Goal: Task Accomplishment & Management: Complete application form

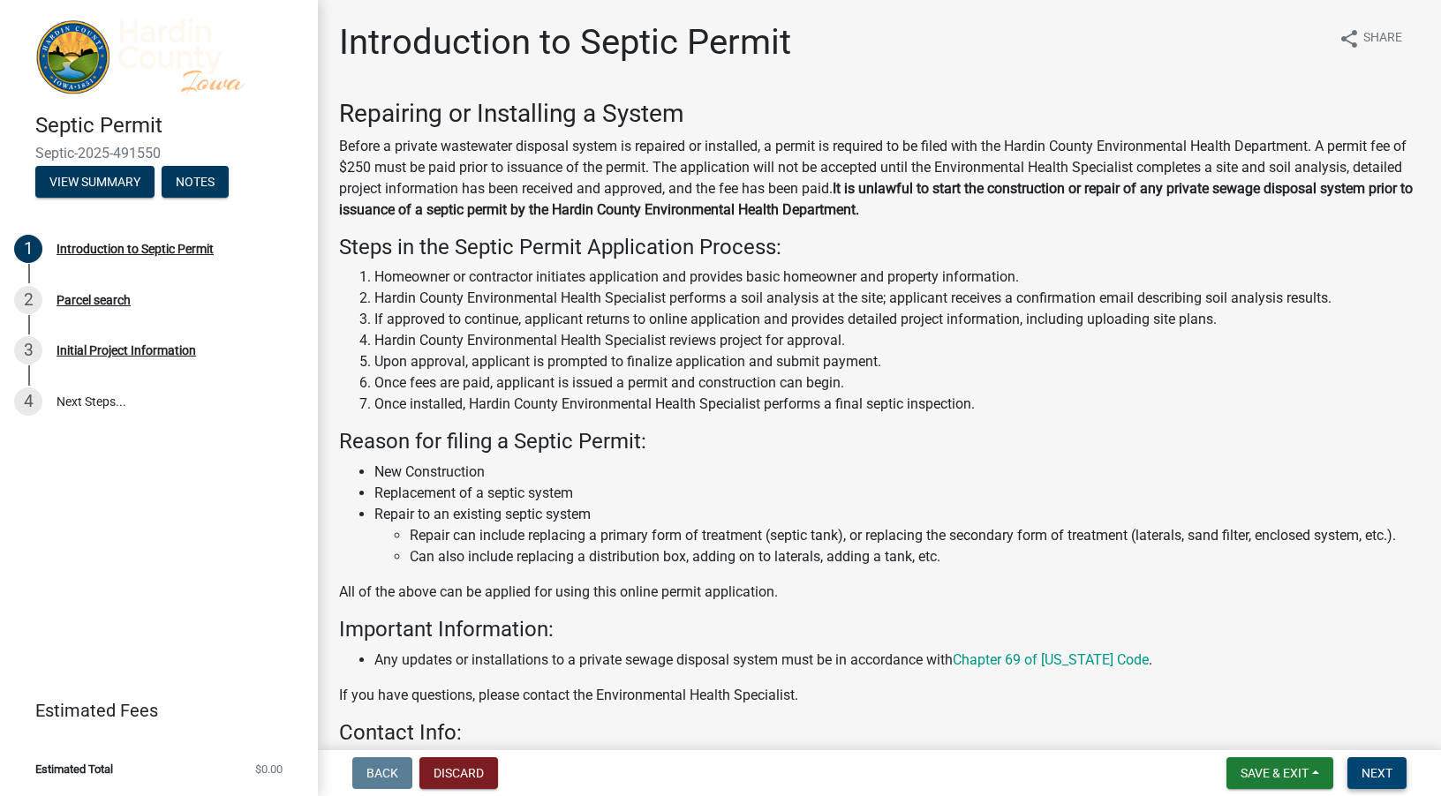
click at [1362, 766] on span "Next" at bounding box center [1376, 773] width 31 height 14
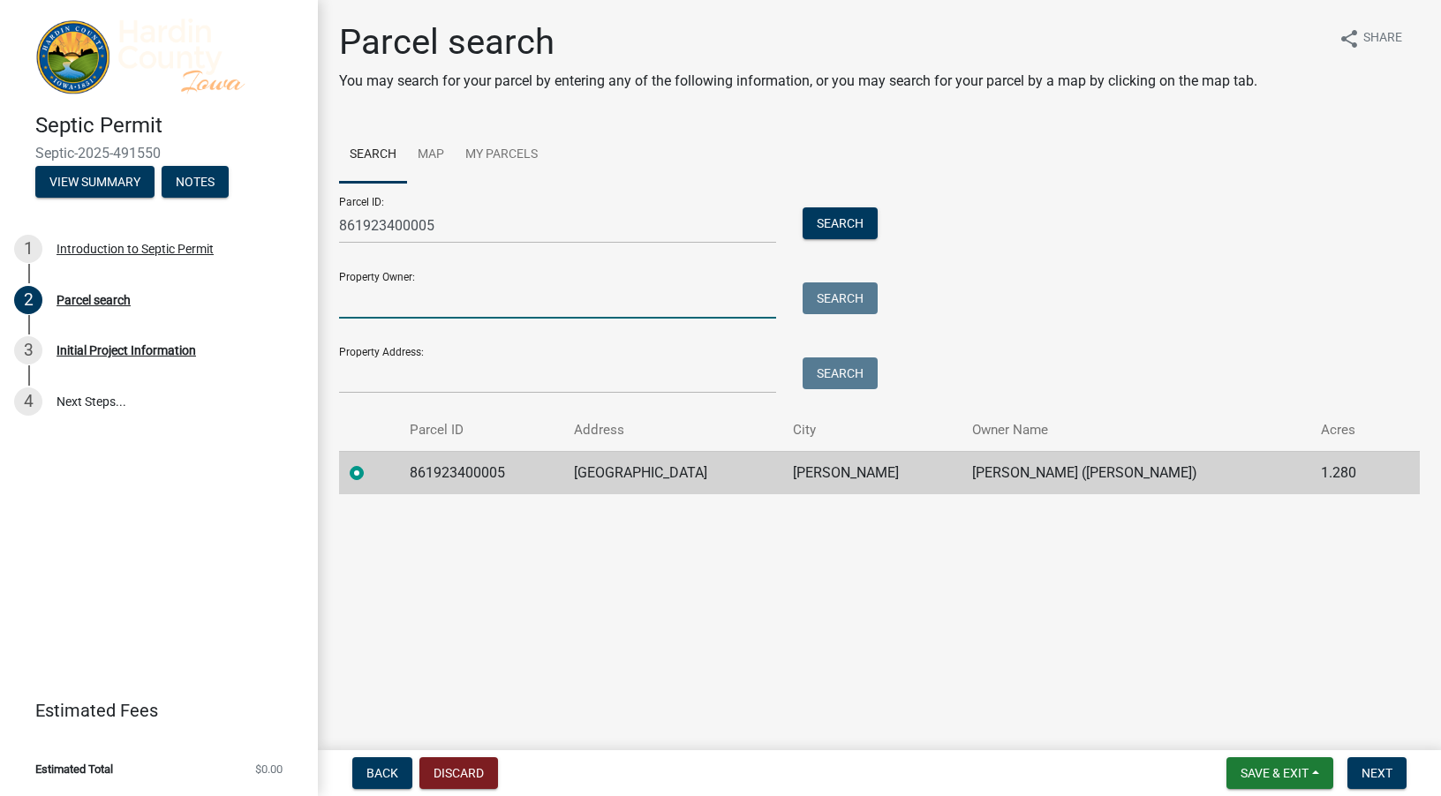
click at [366, 309] on input "Property Owner:" at bounding box center [557, 301] width 437 height 36
paste input "[PERSON_NAME]"
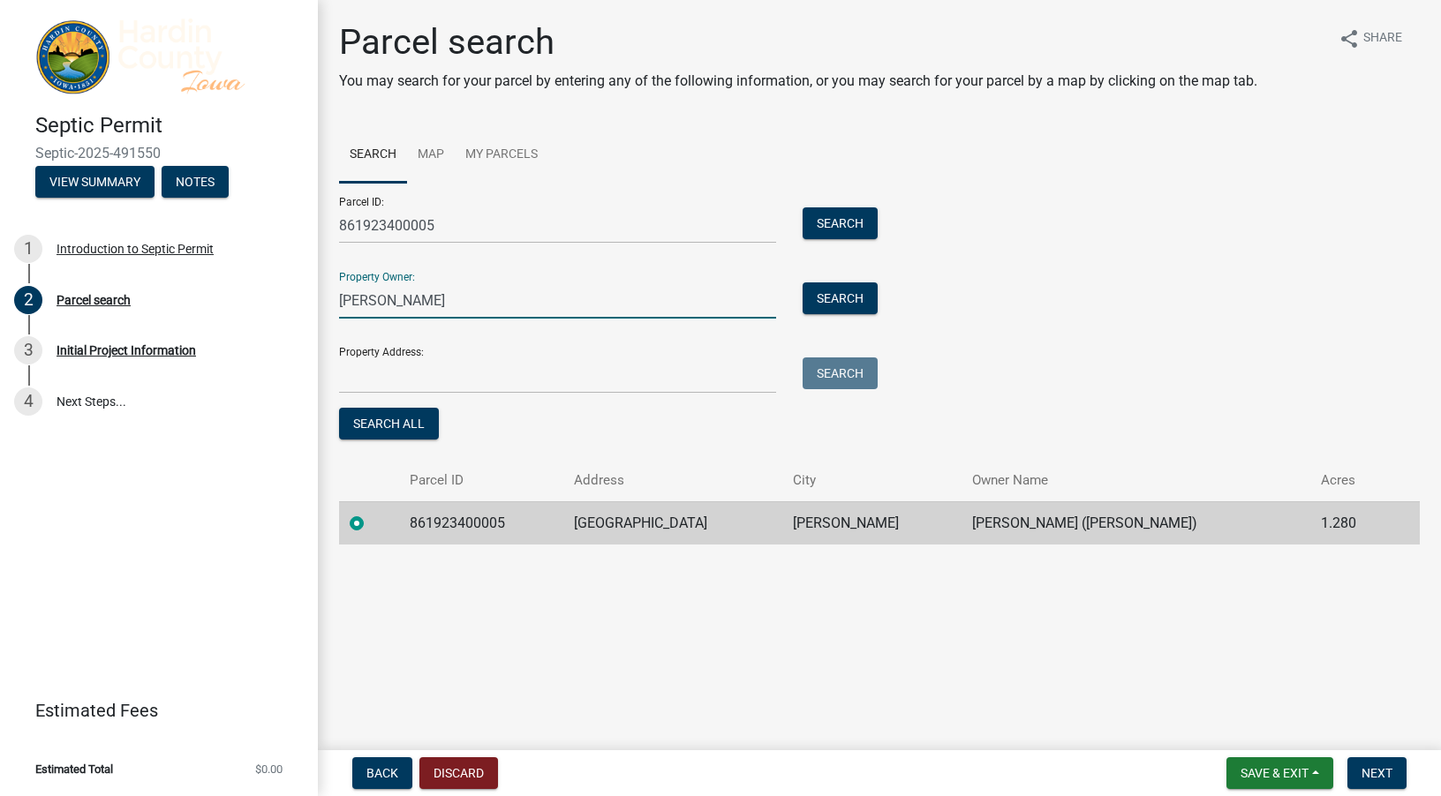
type input "[PERSON_NAME]"
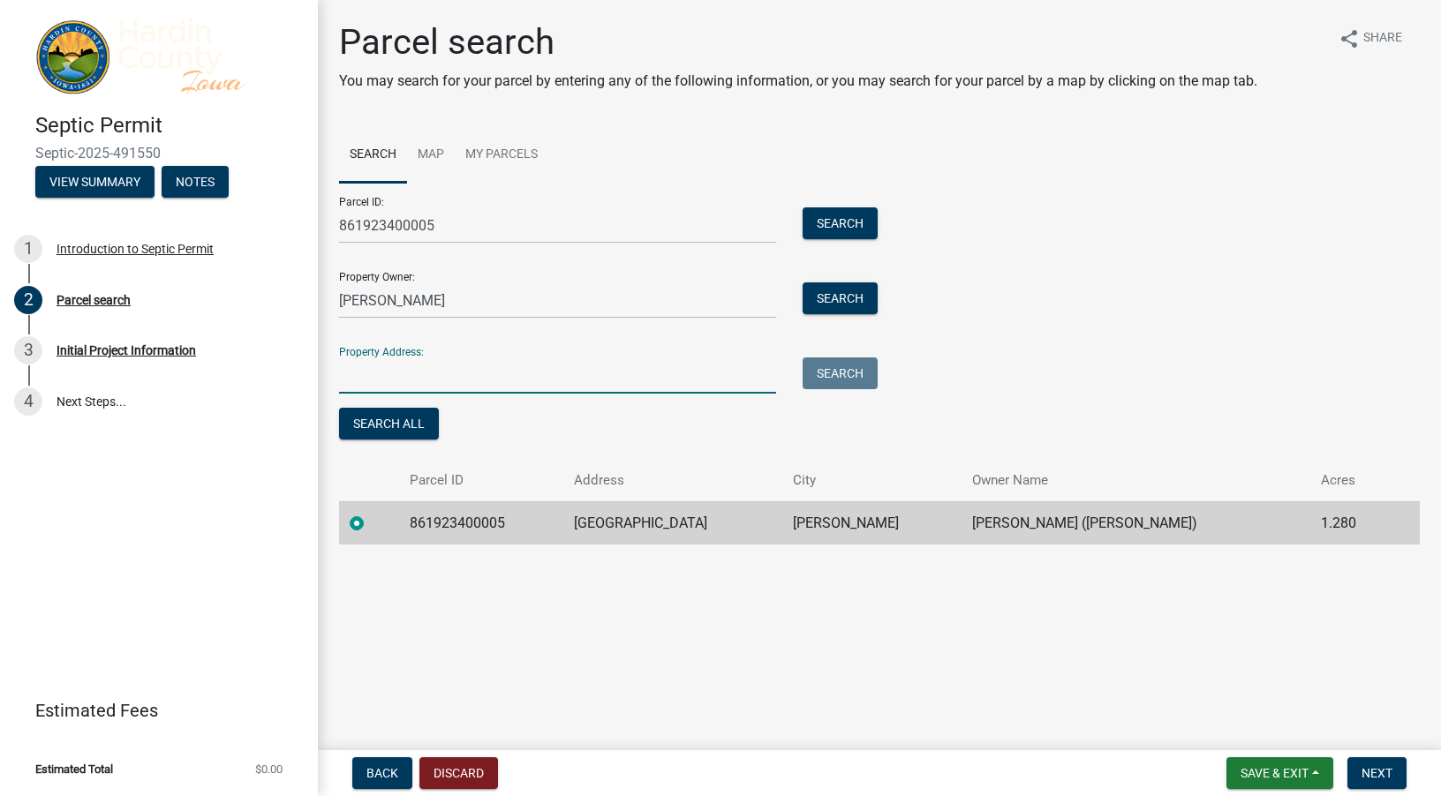
click at [419, 375] on input "Property Address:" at bounding box center [557, 376] width 437 height 36
paste input "[GEOGRAPHIC_DATA]"
type input "[GEOGRAPHIC_DATA]"
click at [1362, 773] on span "Next" at bounding box center [1376, 773] width 31 height 14
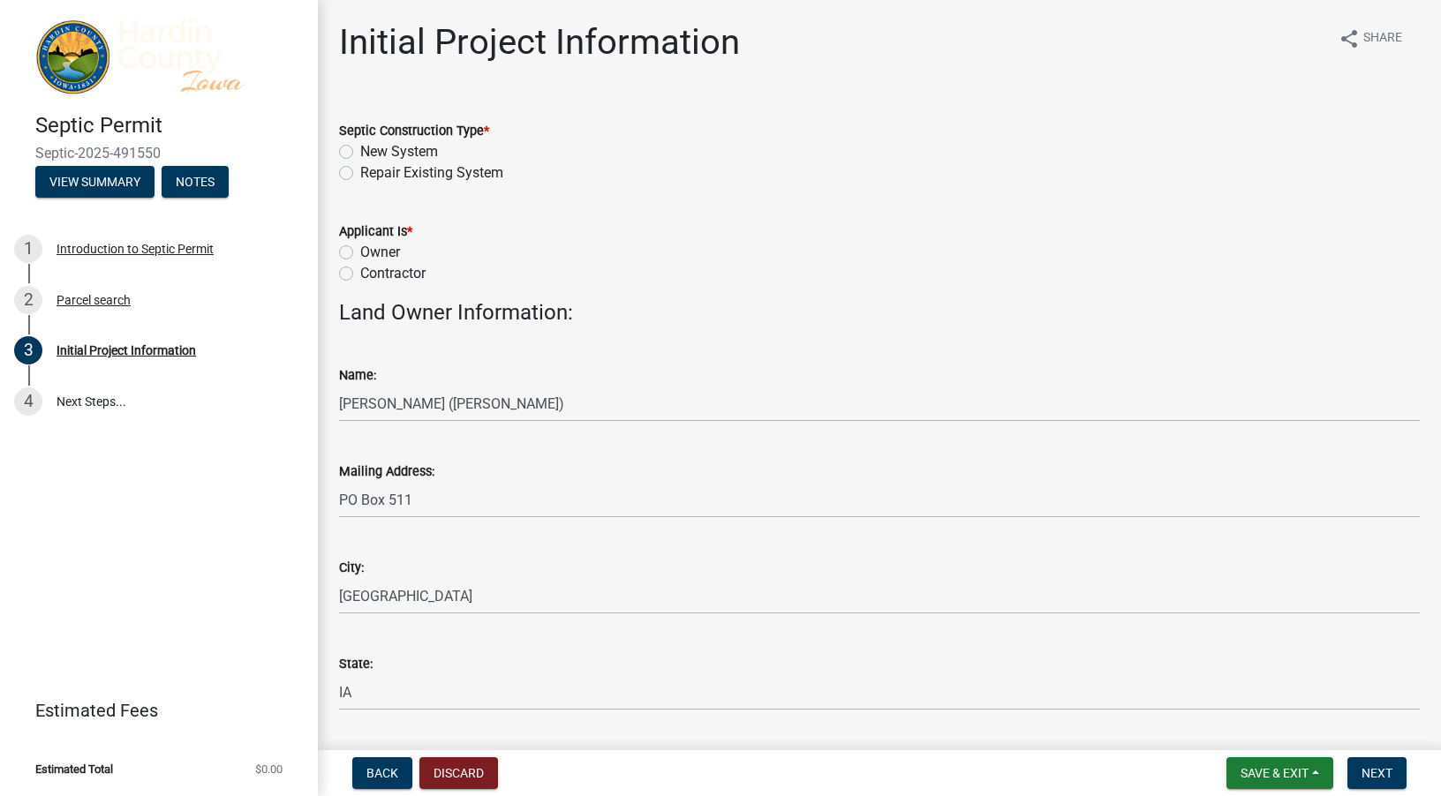
click at [360, 145] on label "New System" at bounding box center [399, 151] width 78 height 21
click at [360, 145] on input "New System" at bounding box center [365, 146] width 11 height 11
radio input "true"
click at [360, 271] on label "Contractor" at bounding box center [392, 273] width 65 height 21
click at [360, 271] on input "Contractor" at bounding box center [365, 268] width 11 height 11
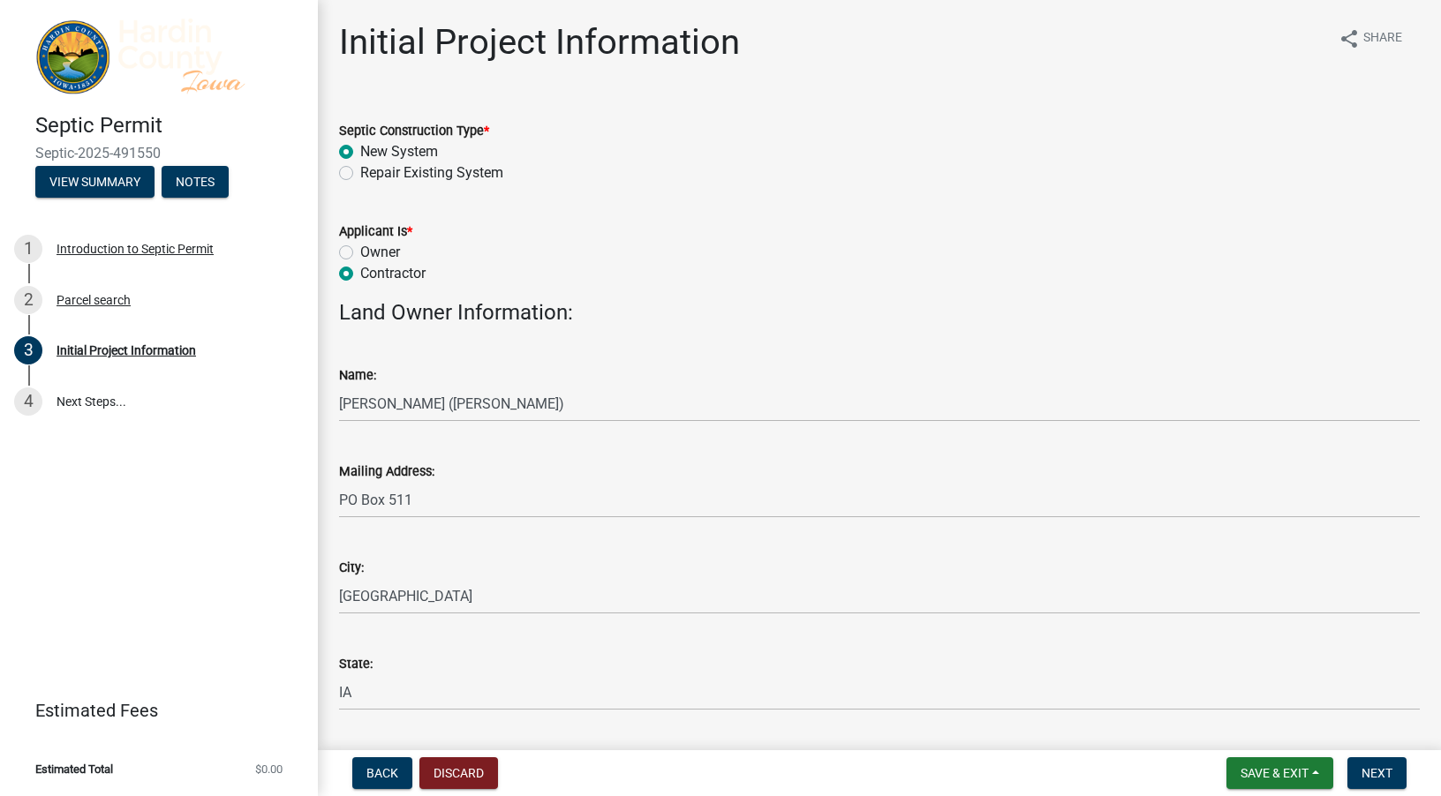
radio input "true"
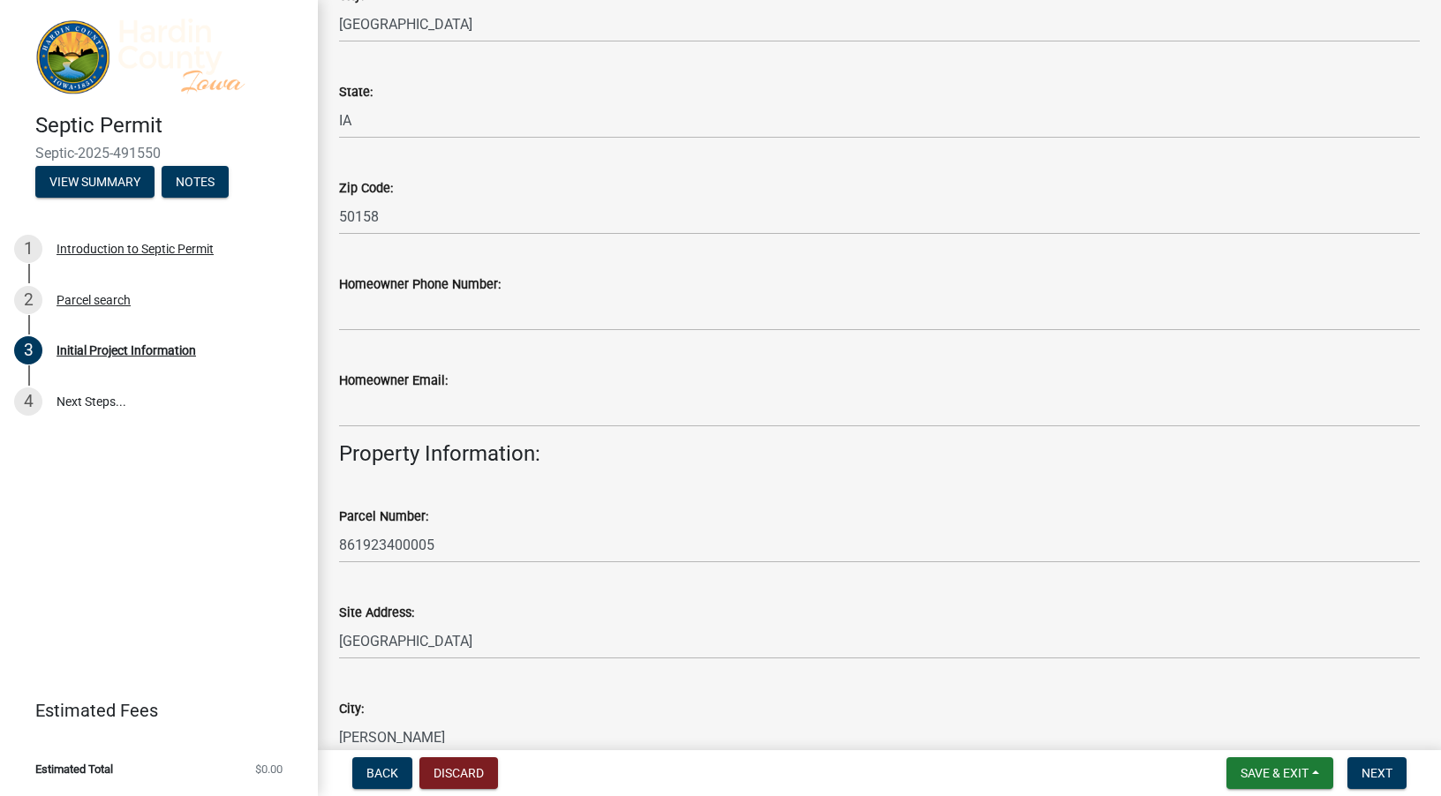
scroll to position [618, 0]
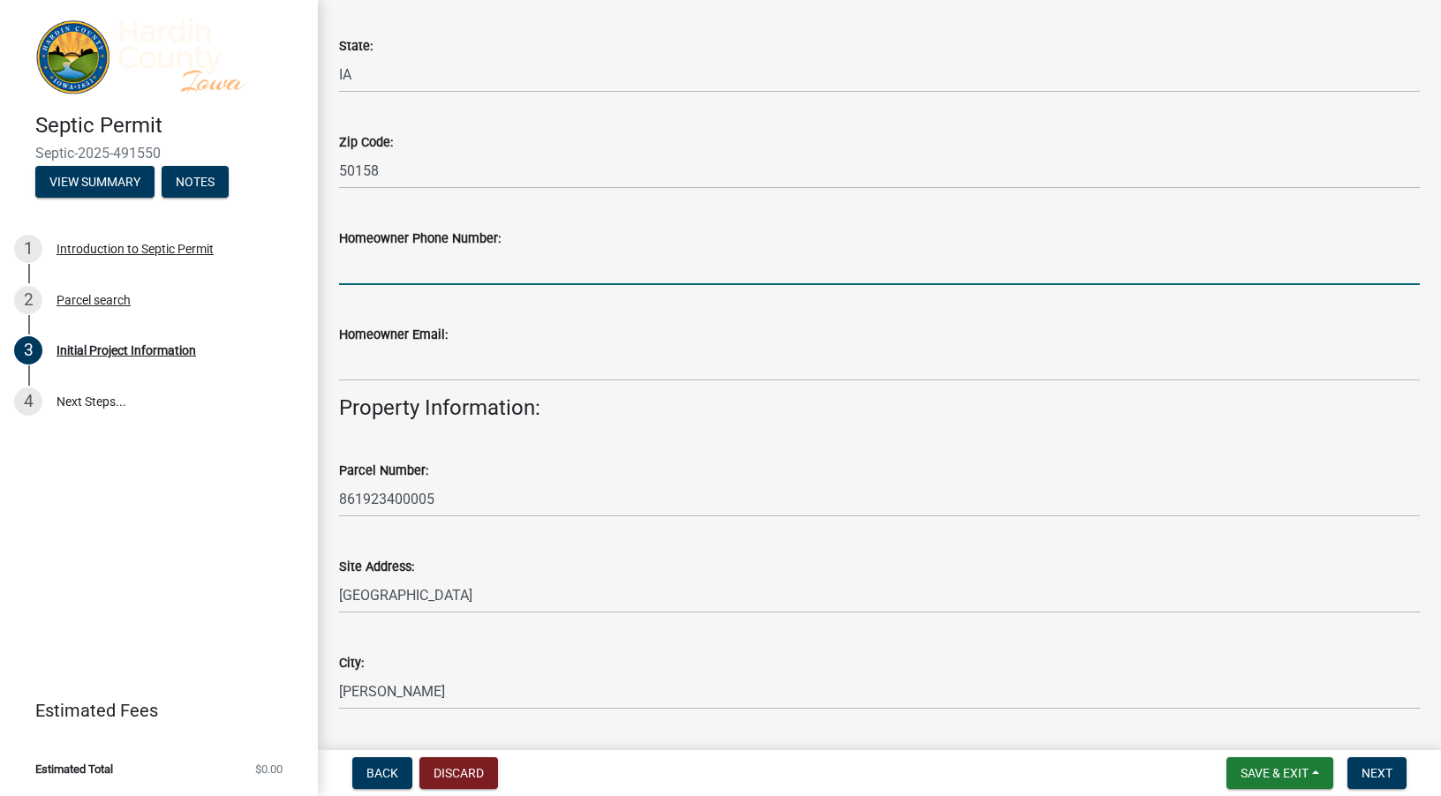
click at [389, 267] on input "Homeowner Phone Number:" at bounding box center [879, 267] width 1081 height 36
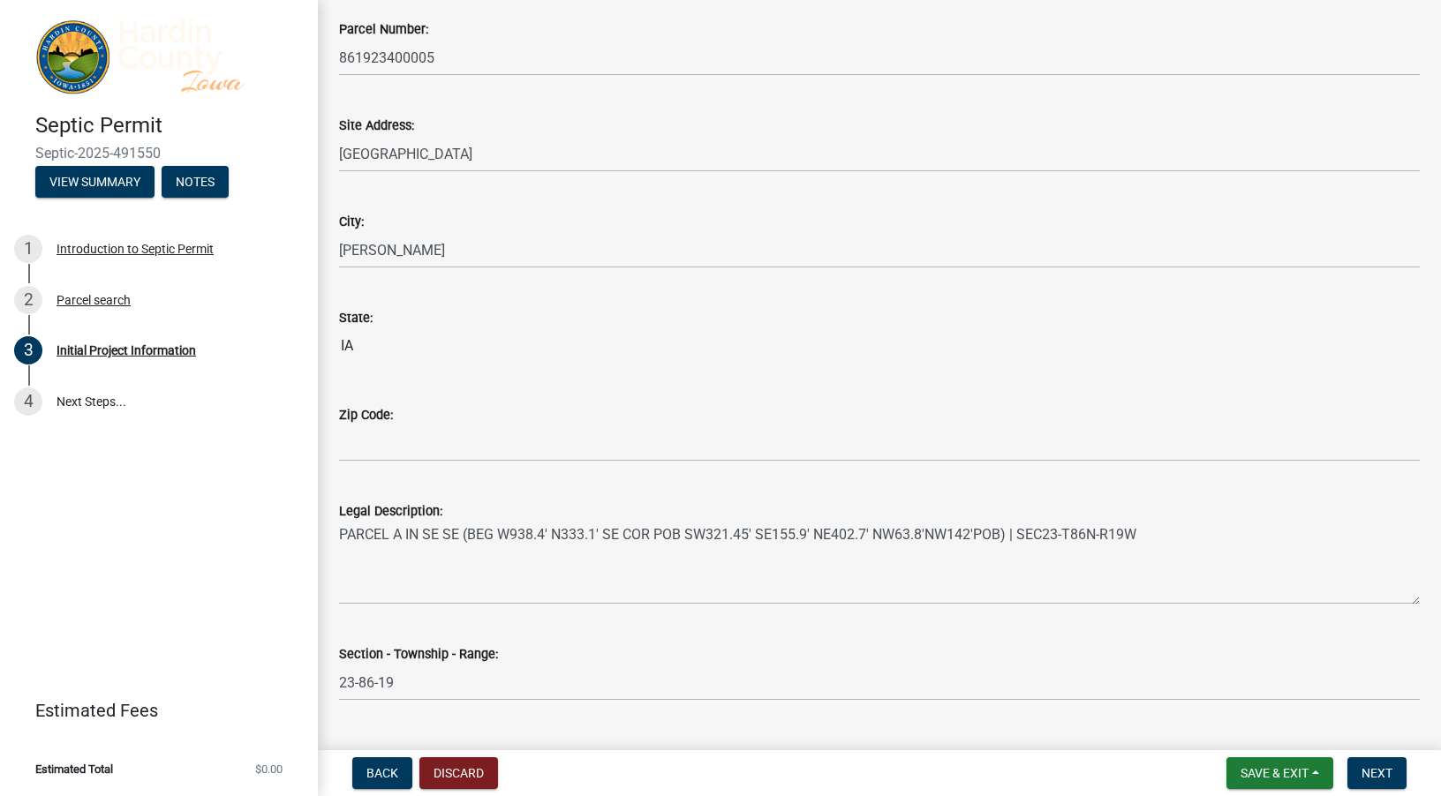
scroll to position [1100, 0]
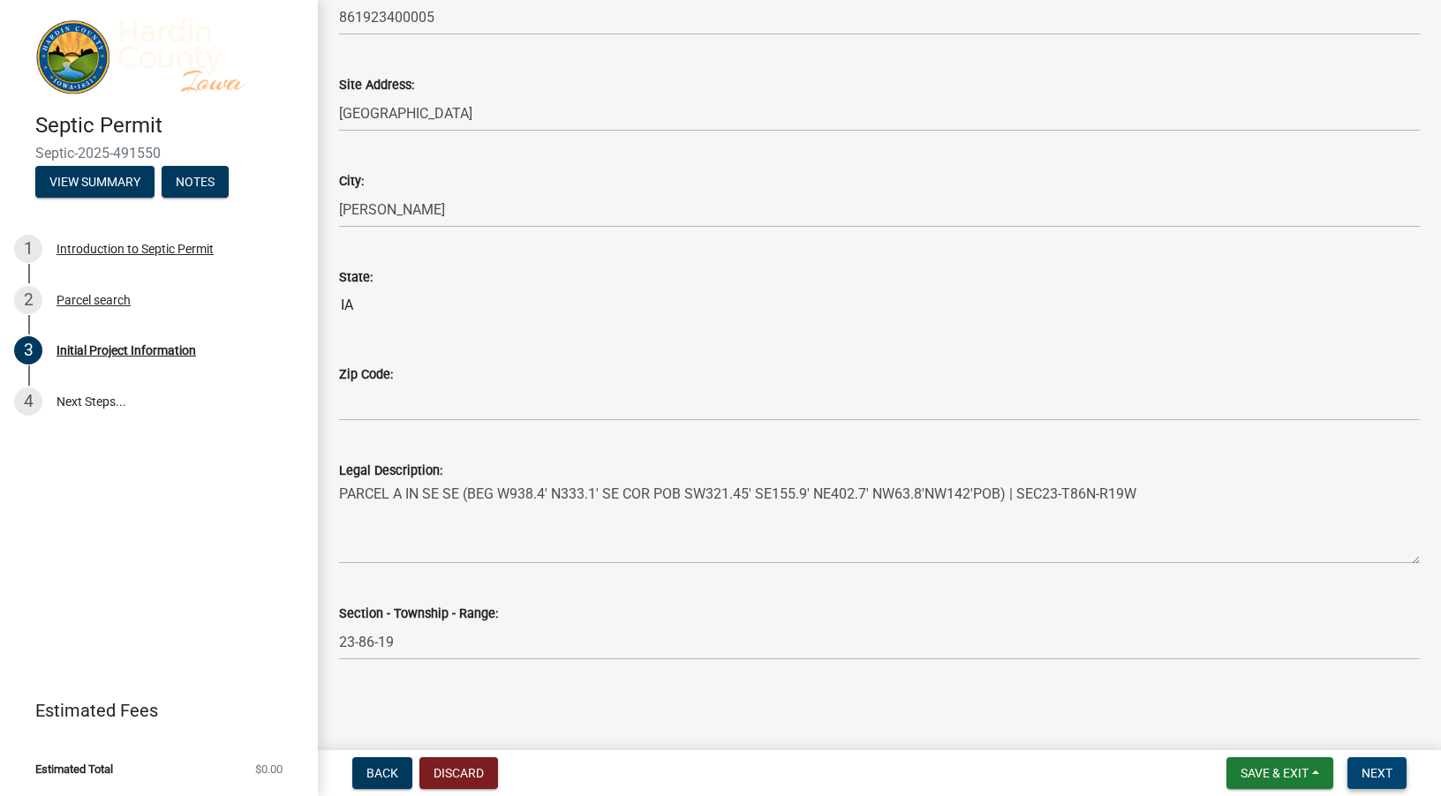
type input "[PHONE_NUMBER]"
click at [1370, 770] on span "Next" at bounding box center [1376, 773] width 31 height 14
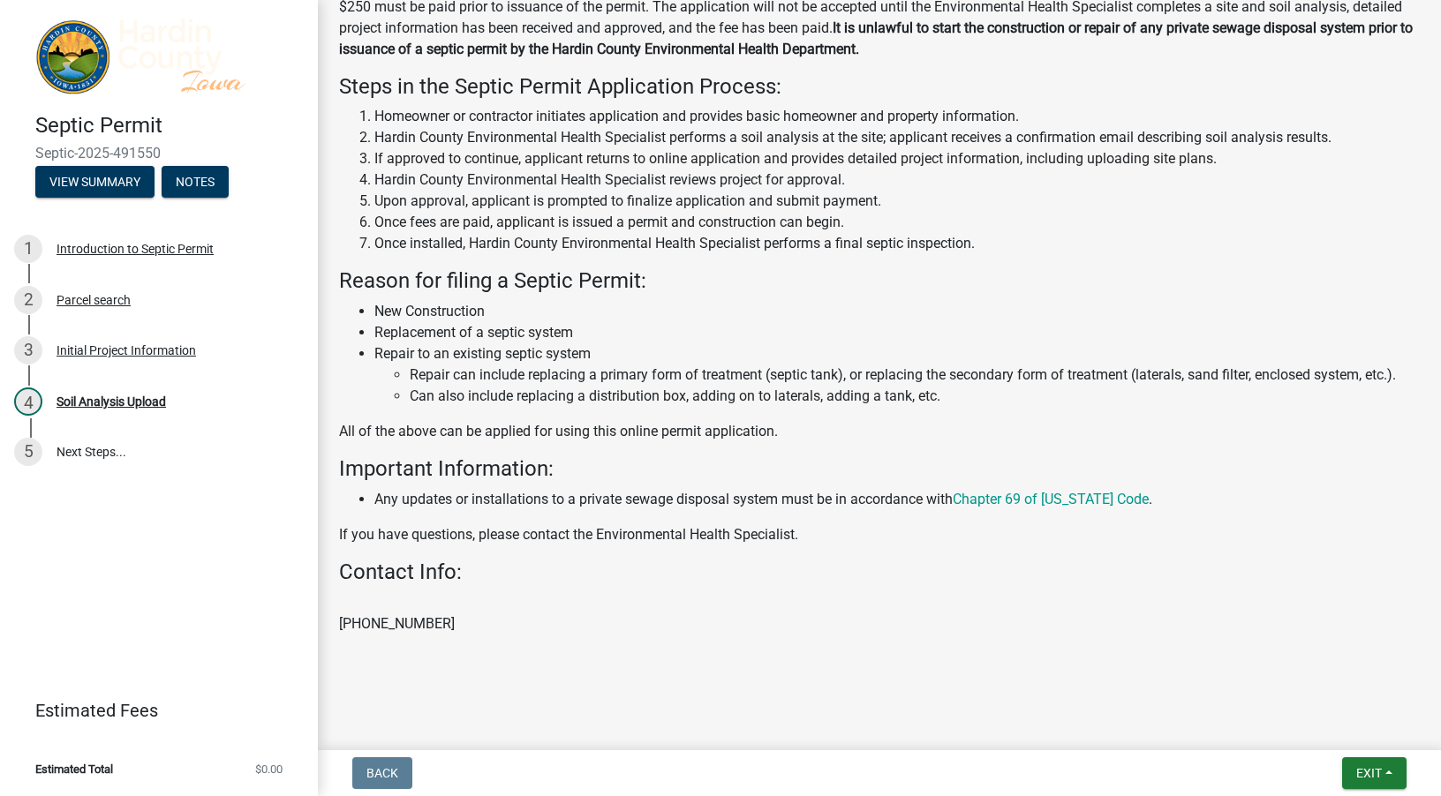
scroll to position [290, 0]
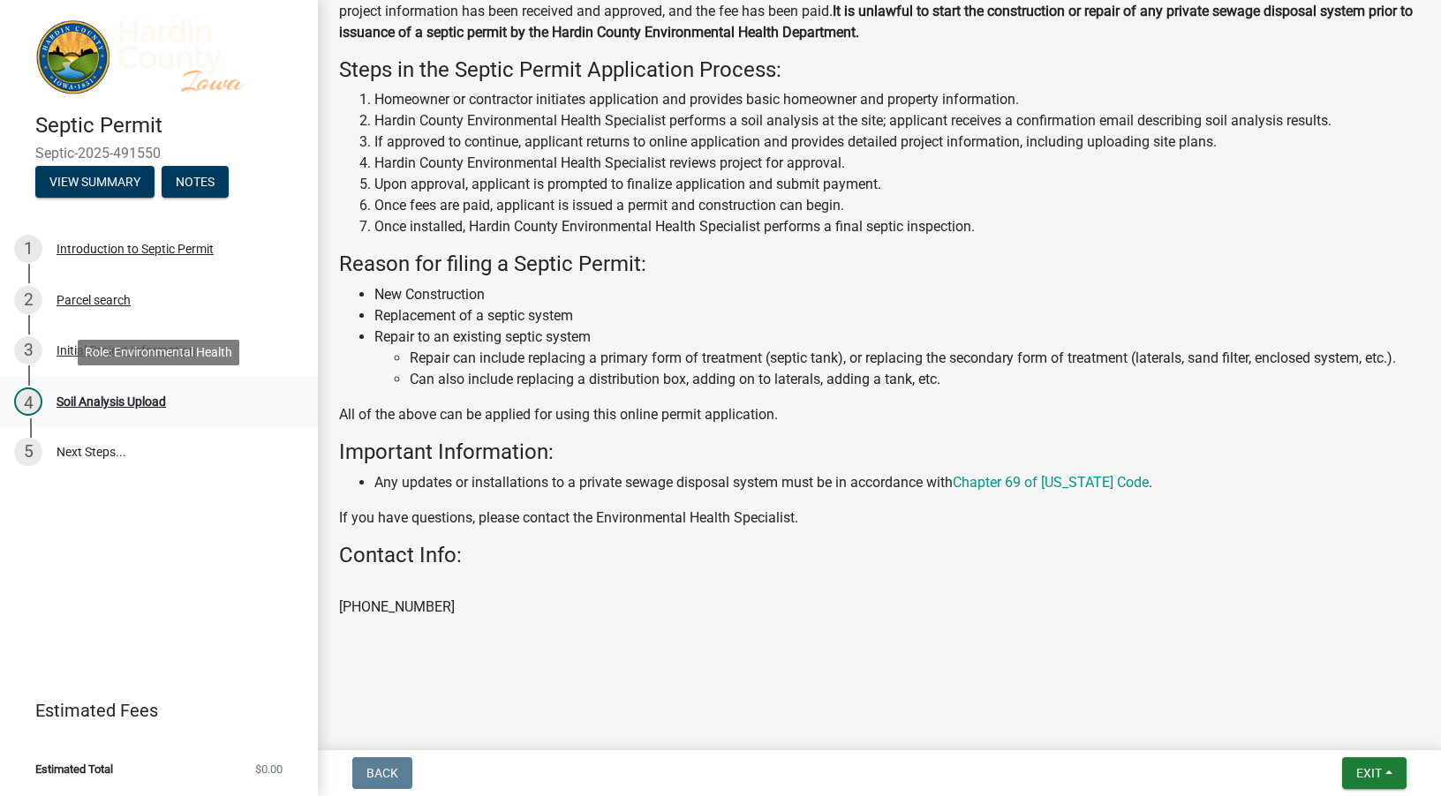
click at [127, 400] on div "Soil Analysis Upload" at bounding box center [111, 402] width 109 height 12
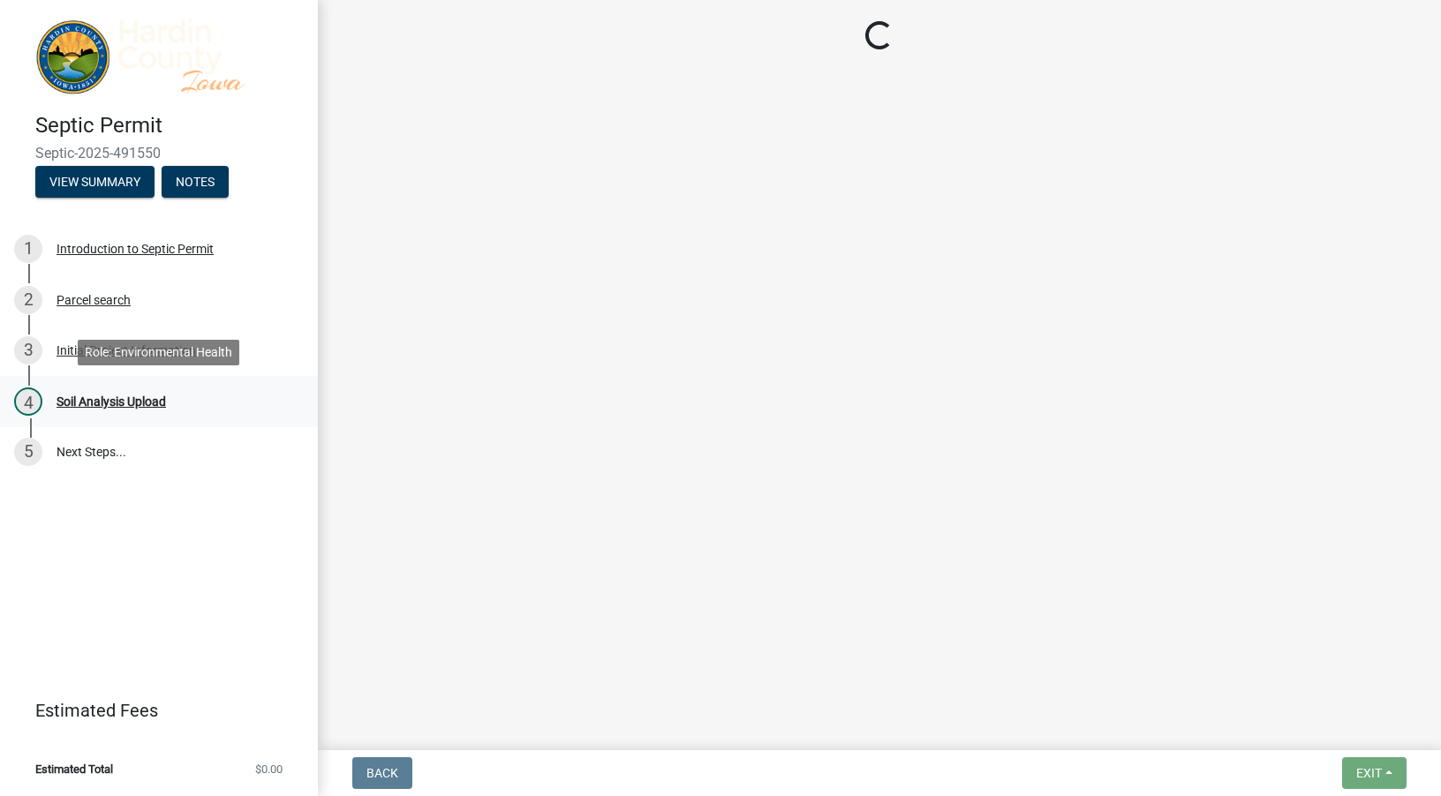
scroll to position [0, 0]
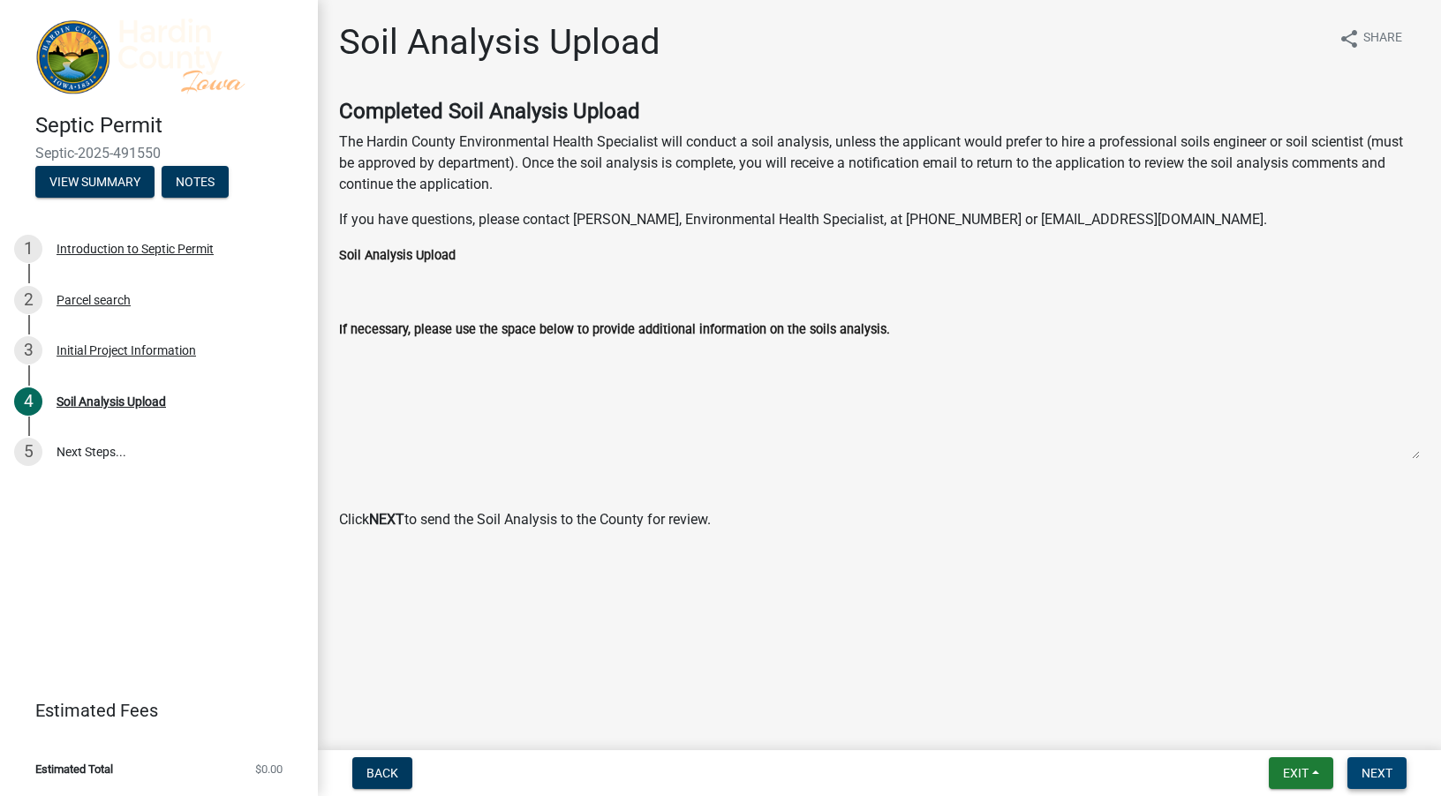
click at [1373, 769] on span "Next" at bounding box center [1376, 773] width 31 height 14
click at [1381, 777] on span "Next" at bounding box center [1376, 773] width 31 height 14
